Goal: Information Seeking & Learning: Understand process/instructions

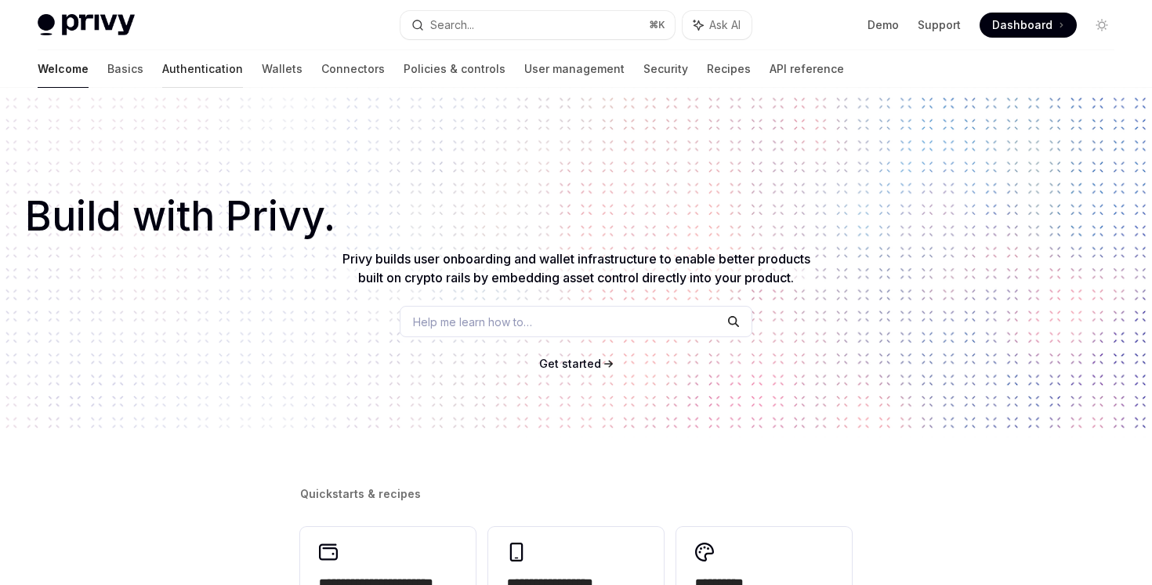
click at [162, 70] on link "Authentication" at bounding box center [202, 69] width 81 height 38
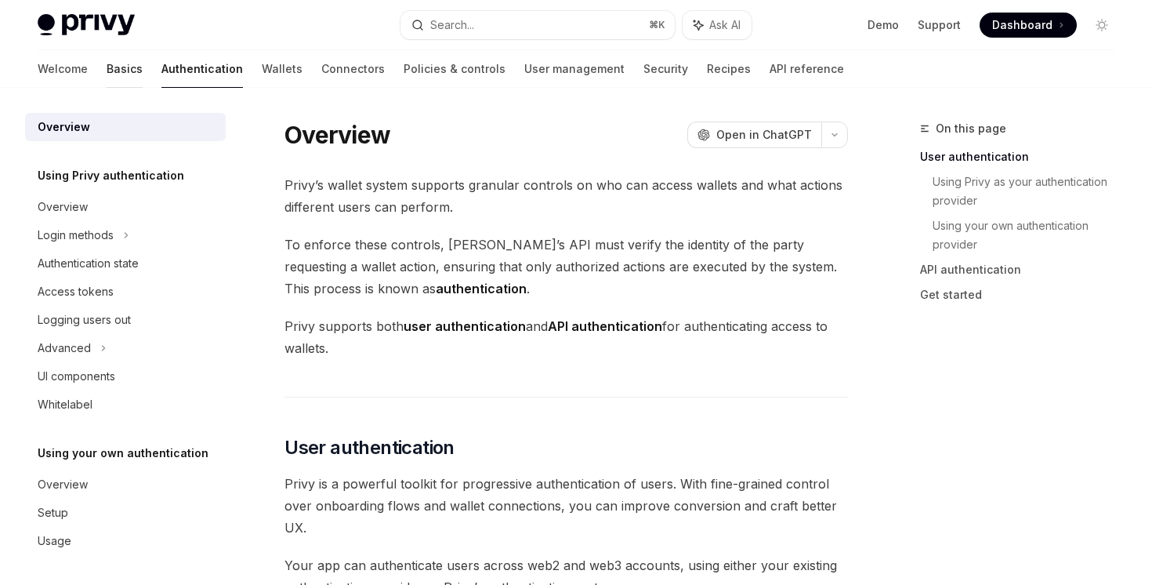
click at [107, 74] on link "Basics" at bounding box center [125, 69] width 36 height 38
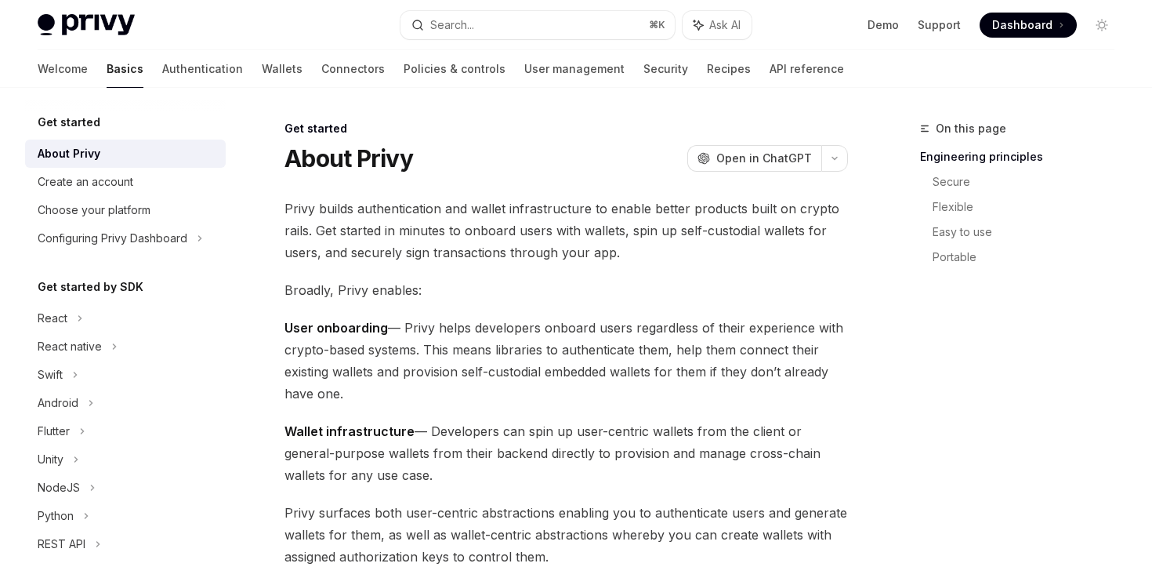
click at [90, 77] on div "Welcome Basics Authentication Wallets Connectors Policies & controls User manag…" at bounding box center [441, 69] width 806 height 38
click at [162, 70] on link "Authentication" at bounding box center [202, 69] width 81 height 38
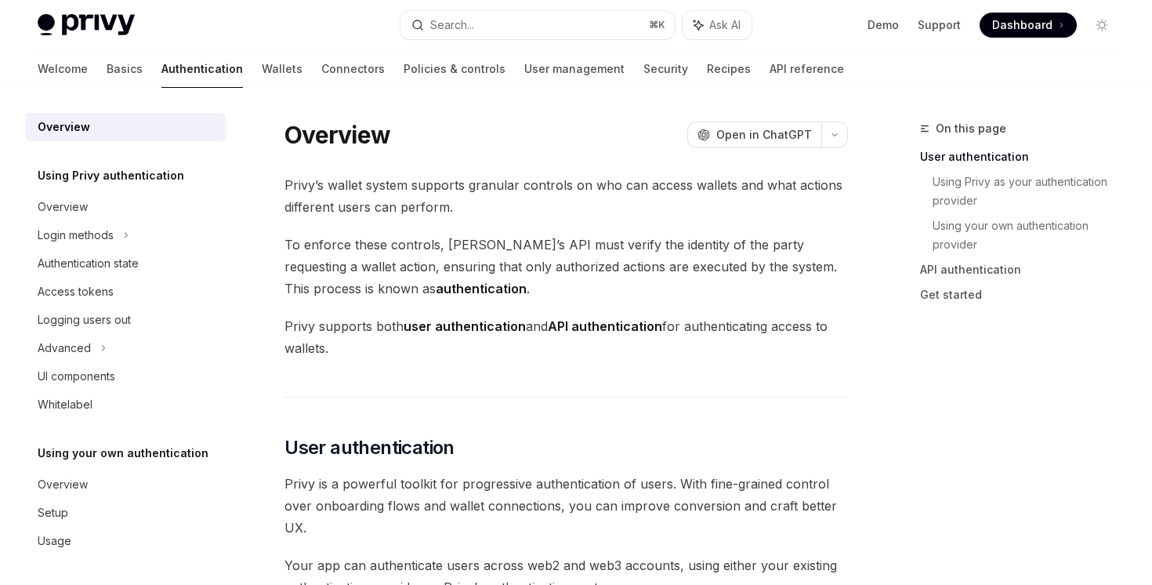
click at [611, 62] on div "Welcome Basics Authentication Wallets Connectors Policies & controls User manag…" at bounding box center [441, 69] width 806 height 38
click at [614, 62] on div "Welcome Basics Authentication Wallets Connectors Policies & controls User manag…" at bounding box center [441, 69] width 806 height 38
click at [707, 63] on link "Recipes" at bounding box center [729, 69] width 44 height 38
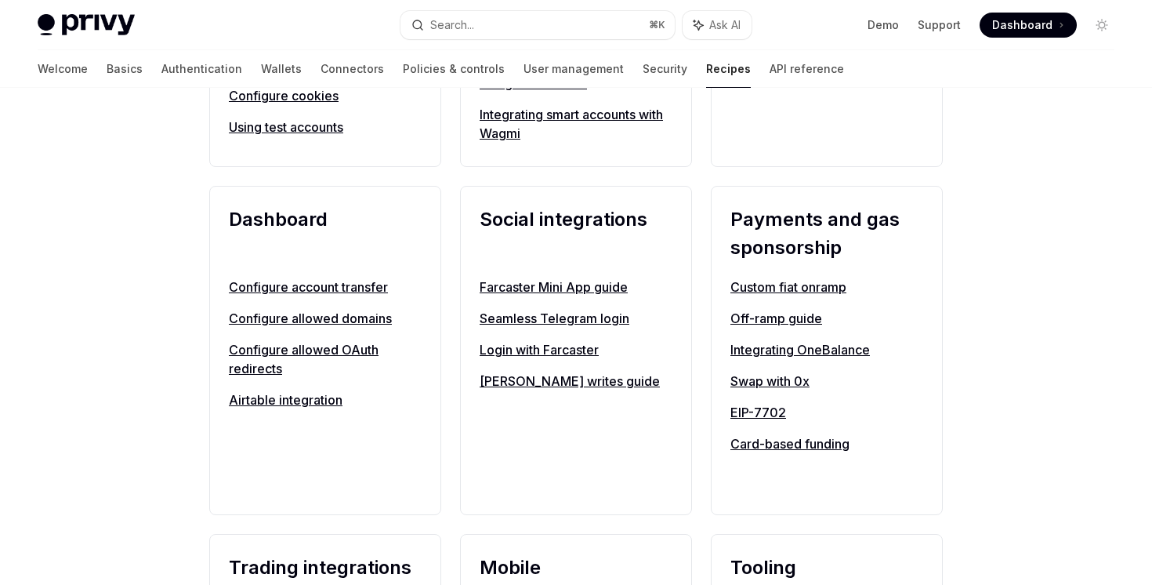
scroll to position [742, 0]
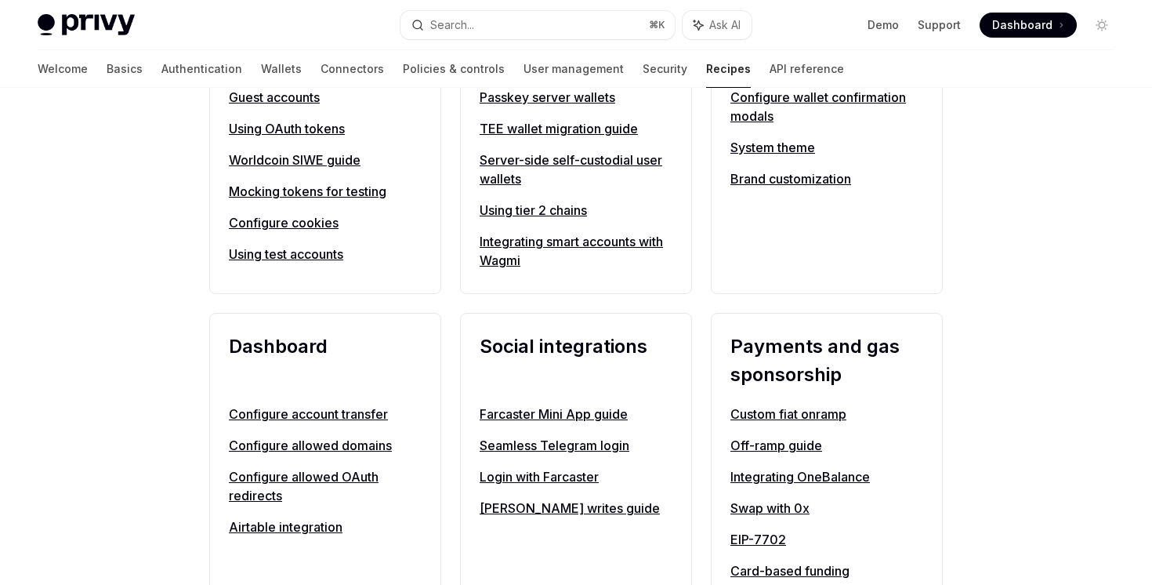
click at [281, 350] on h2 "Dashboard" at bounding box center [325, 360] width 193 height 56
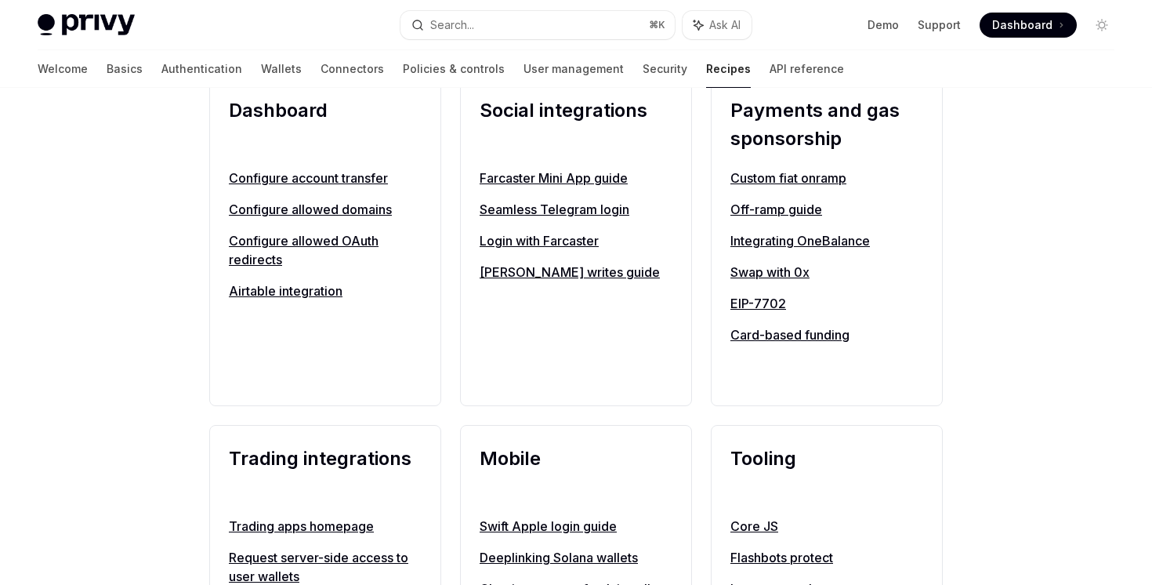
scroll to position [946, 0]
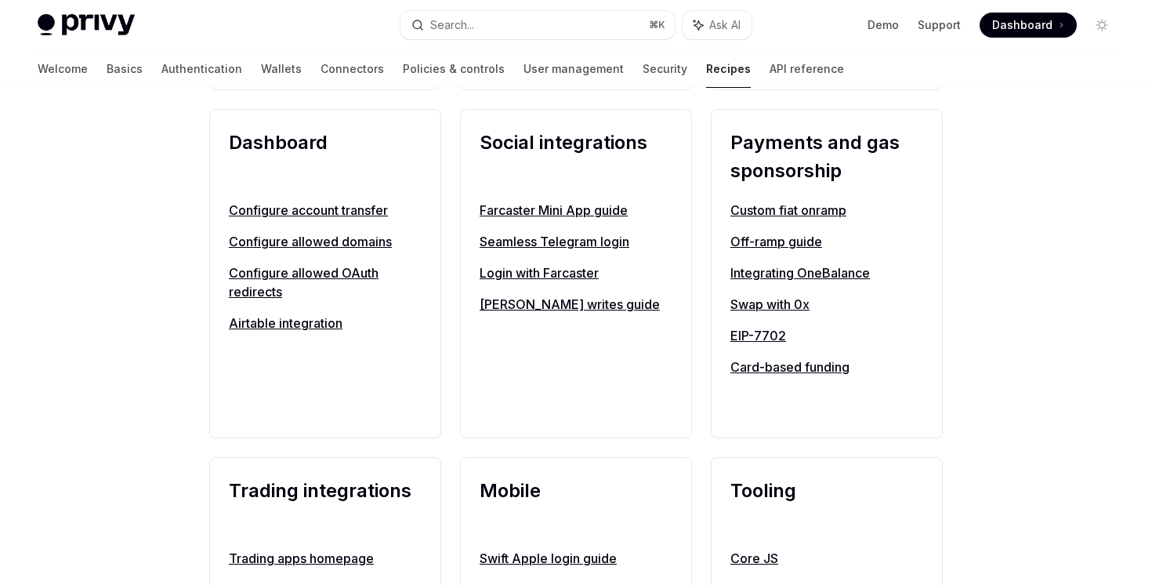
click at [296, 331] on link "Airtable integration" at bounding box center [325, 322] width 193 height 19
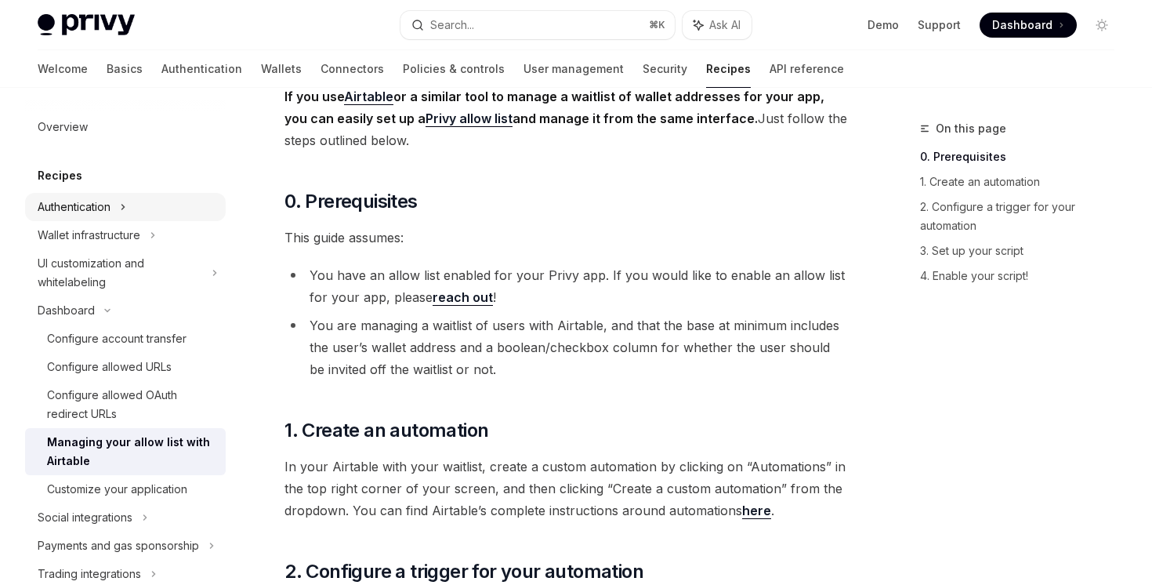
click at [121, 213] on div "Authentication" at bounding box center [125, 207] width 201 height 28
type textarea "*"
